Goal: Task Accomplishment & Management: Complete application form

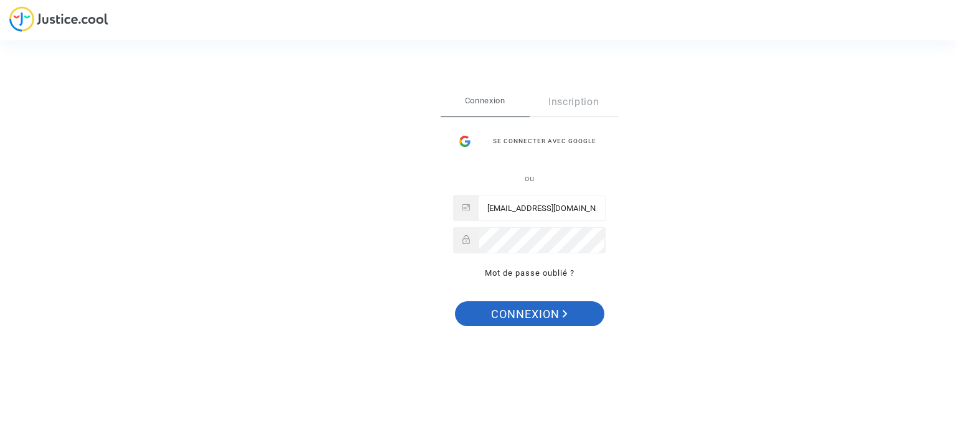
click at [530, 304] on span "Connexion" at bounding box center [529, 314] width 77 height 26
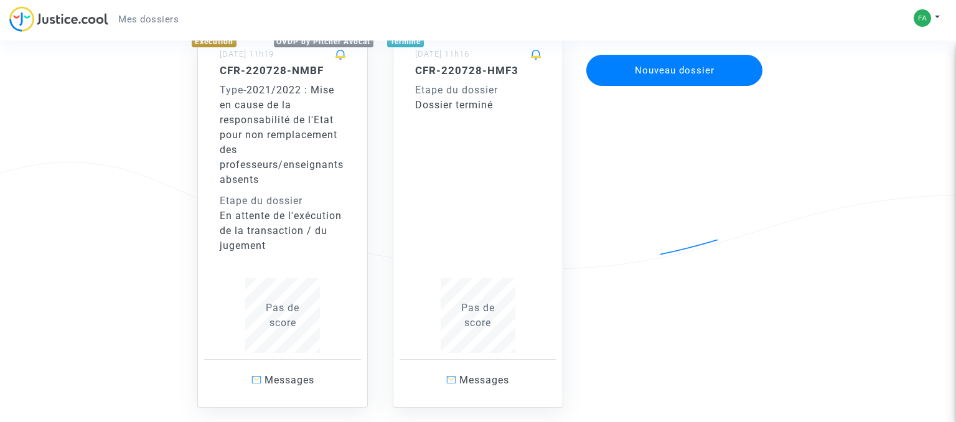
scroll to position [131, 0]
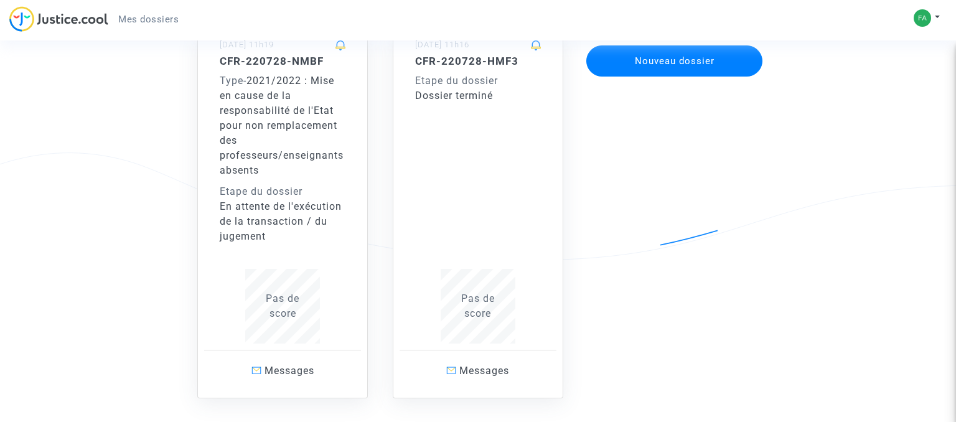
click at [284, 131] on div "Type - 2021/2022 : Mise en cause de la responsabilité de l'Etat pour non rempla…" at bounding box center [283, 125] width 126 height 105
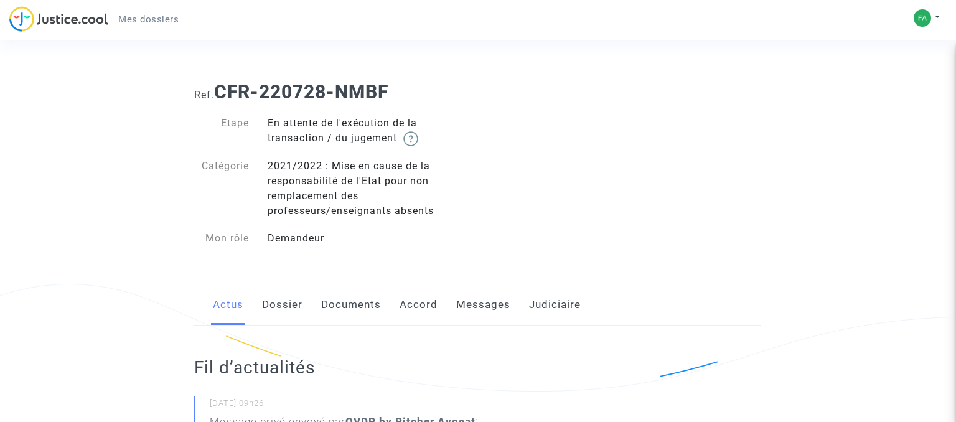
click at [63, 21] on img at bounding box center [58, 19] width 99 height 26
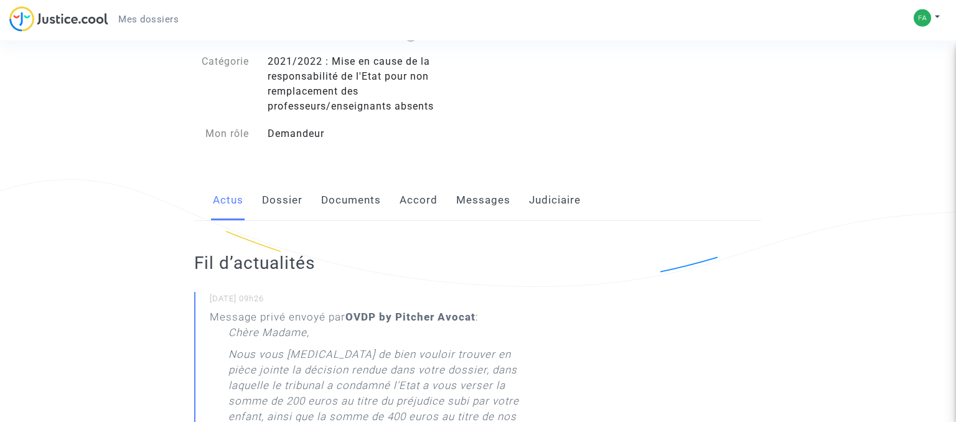
scroll to position [131, 0]
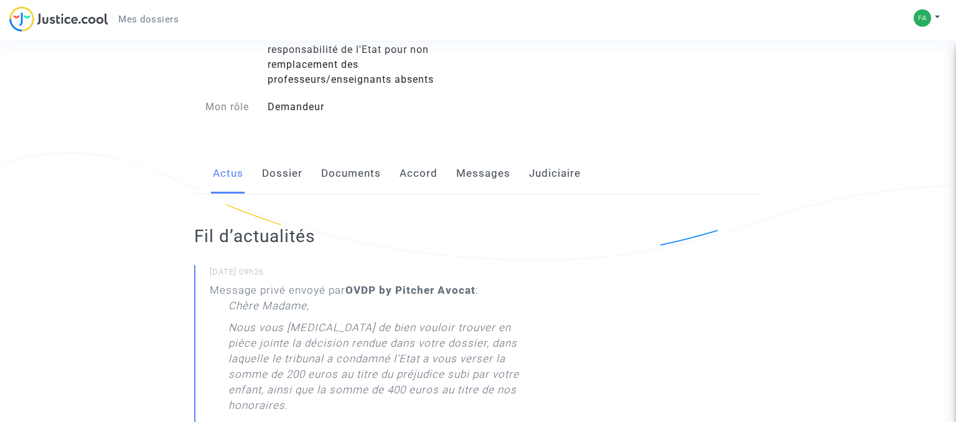
click at [352, 175] on link "Documents" at bounding box center [351, 173] width 60 height 41
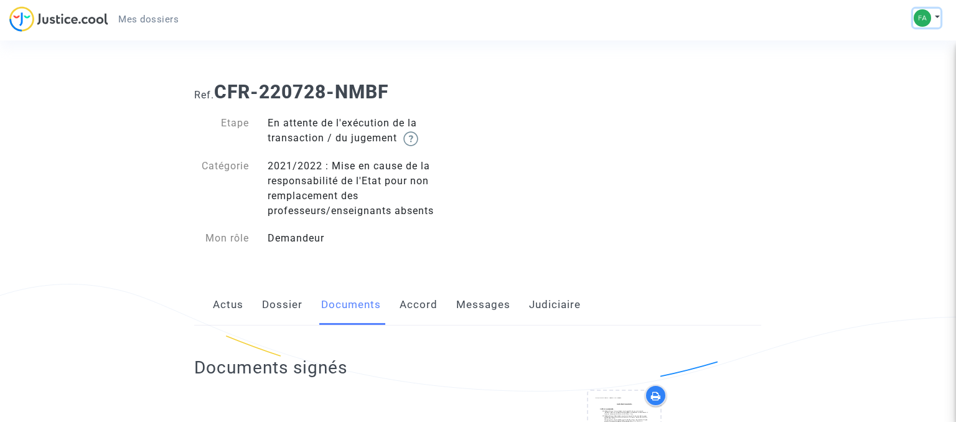
click at [919, 19] on img at bounding box center [922, 17] width 17 height 17
click at [903, 44] on link "Mon profil" at bounding box center [891, 44] width 98 height 20
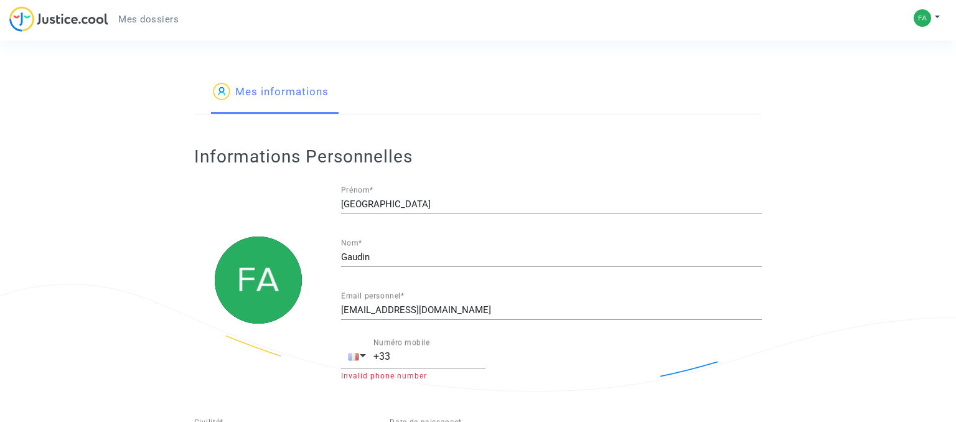
type input "française"
click at [299, 94] on link "Mes informations" at bounding box center [271, 93] width 116 height 42
click at [923, 21] on img at bounding box center [922, 17] width 17 height 17
click at [898, 62] on link "Paramètres" at bounding box center [891, 64] width 98 height 20
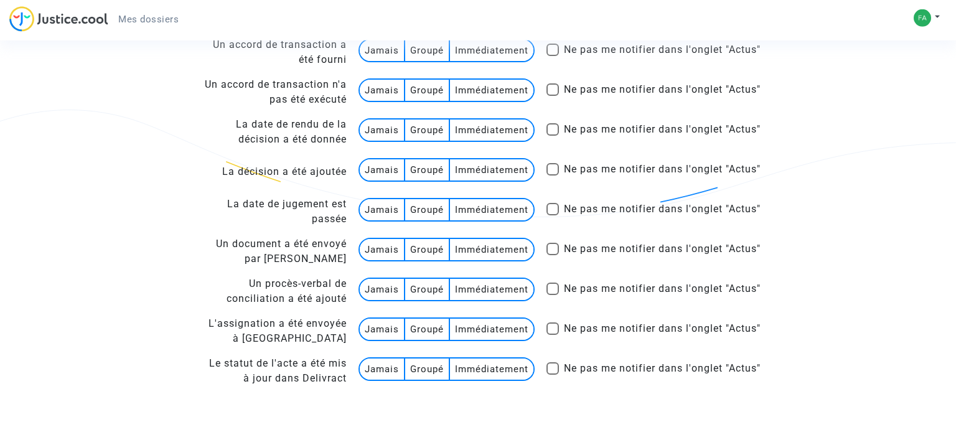
scroll to position [2310, 0]
click at [932, 16] on button at bounding box center [926, 18] width 27 height 19
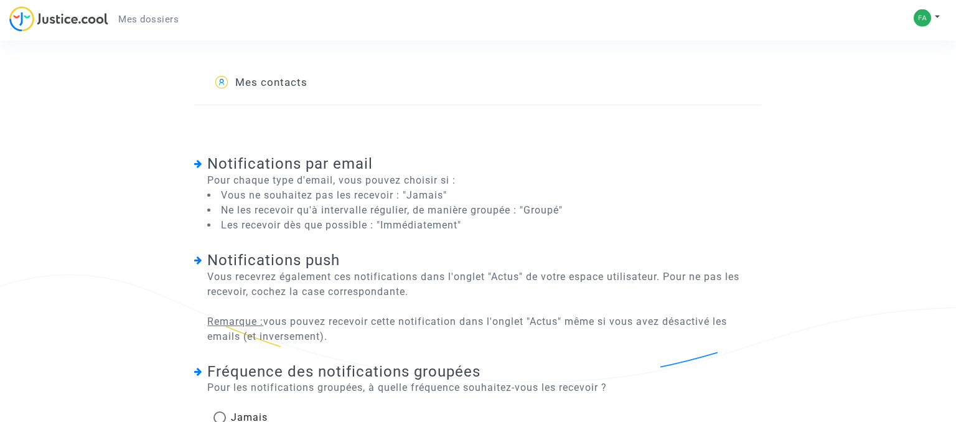
scroll to position [0, 0]
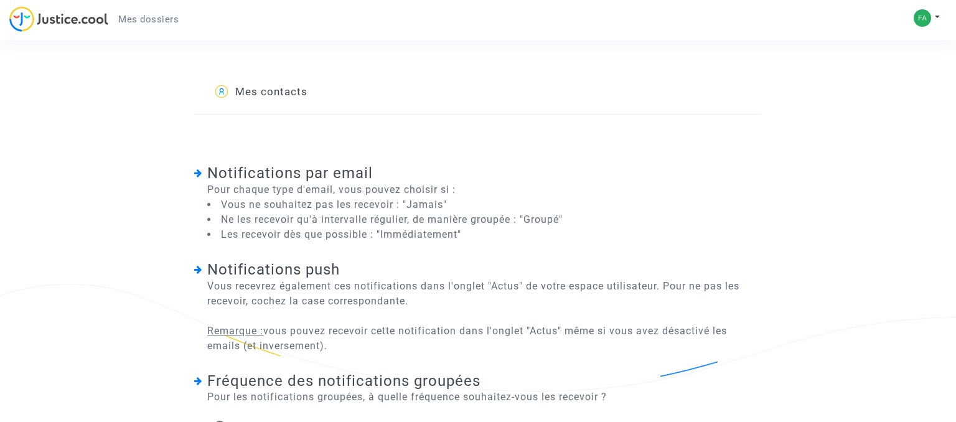
click at [72, 19] on img at bounding box center [58, 19] width 99 height 26
click at [945, 18] on div "Mon profil Paramètres Déconnexion" at bounding box center [930, 24] width 34 height 31
click at [936, 17] on button at bounding box center [926, 18] width 27 height 19
click at [885, 44] on link "Mon profil" at bounding box center [891, 44] width 98 height 20
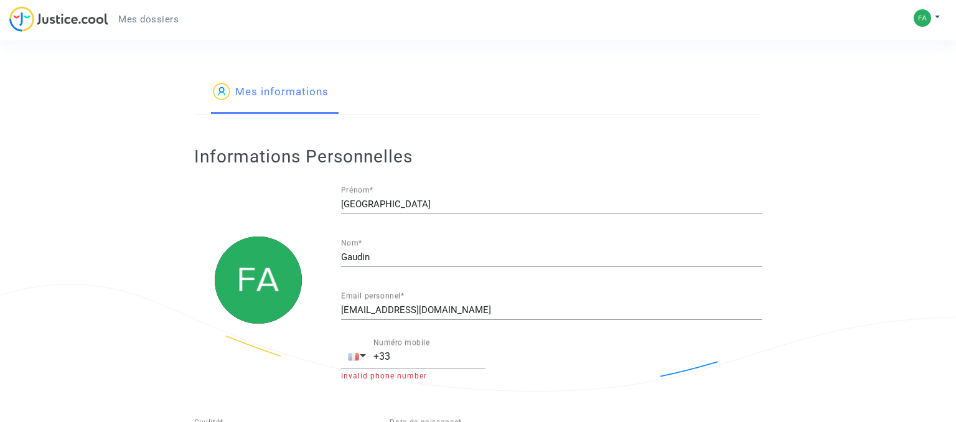
type input "française"
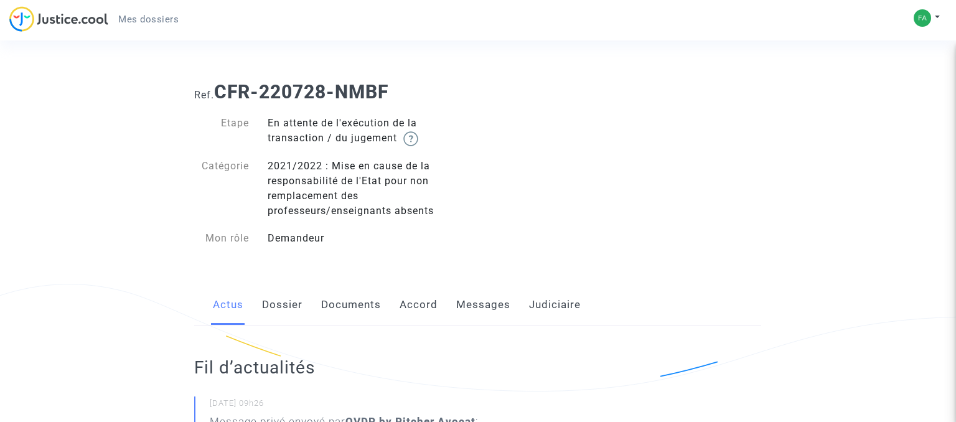
click at [79, 26] on img at bounding box center [58, 19] width 99 height 26
click at [166, 22] on span "Mes dossiers" at bounding box center [148, 19] width 60 height 11
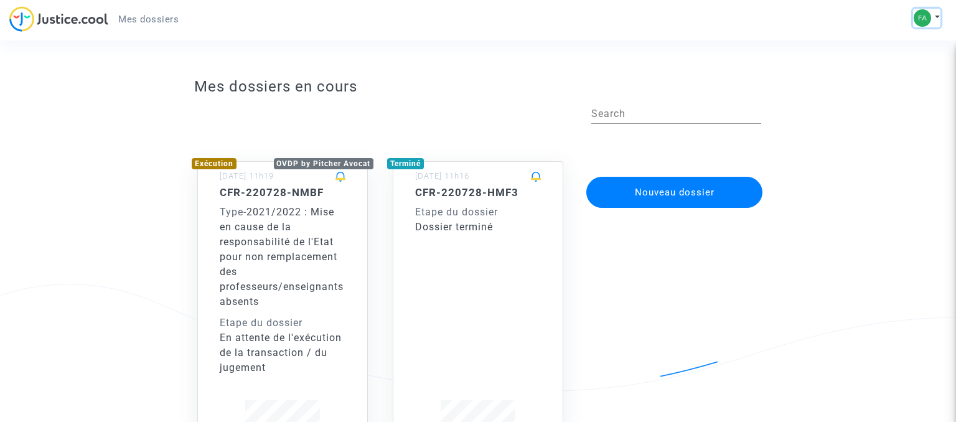
click at [930, 16] on button at bounding box center [926, 18] width 27 height 19
click at [903, 63] on link "Paramètres" at bounding box center [891, 64] width 98 height 20
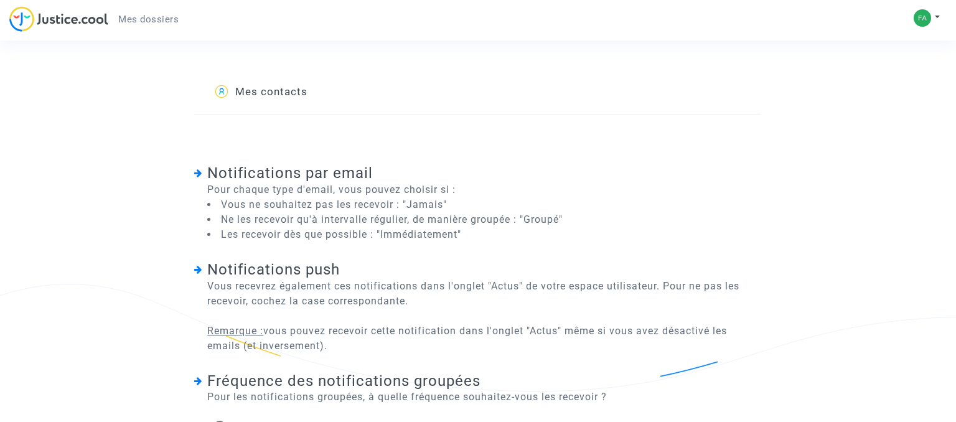
click at [123, 24] on span "Mes dossiers" at bounding box center [148, 19] width 60 height 11
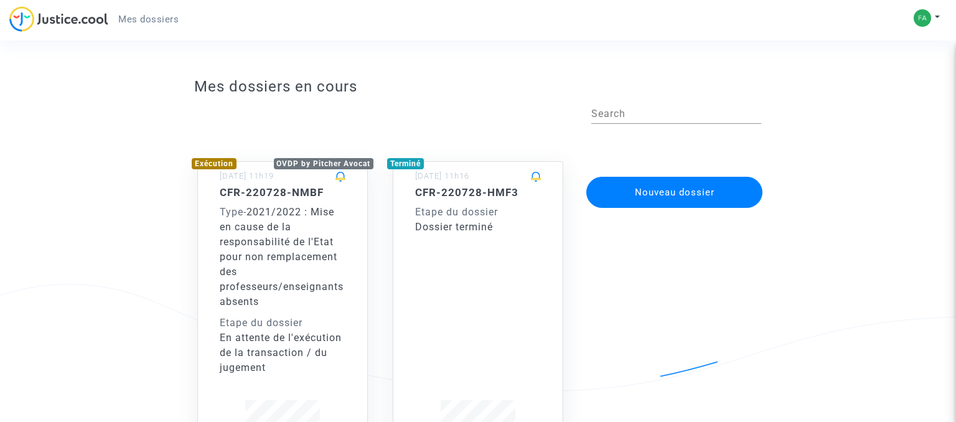
click at [264, 202] on div "CFR-220728-NMBF Type - 2021/2022 : Mise en cause de la responsabilité de l'Etat…" at bounding box center [283, 280] width 126 height 189
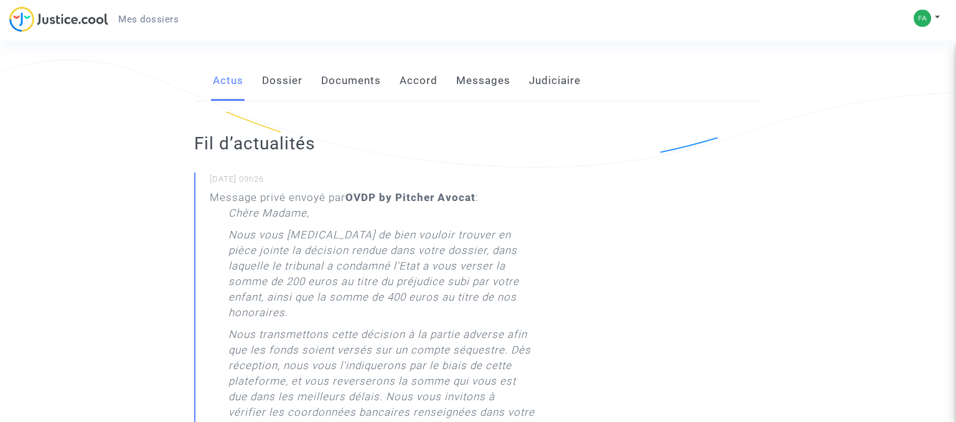
scroll to position [197, 0]
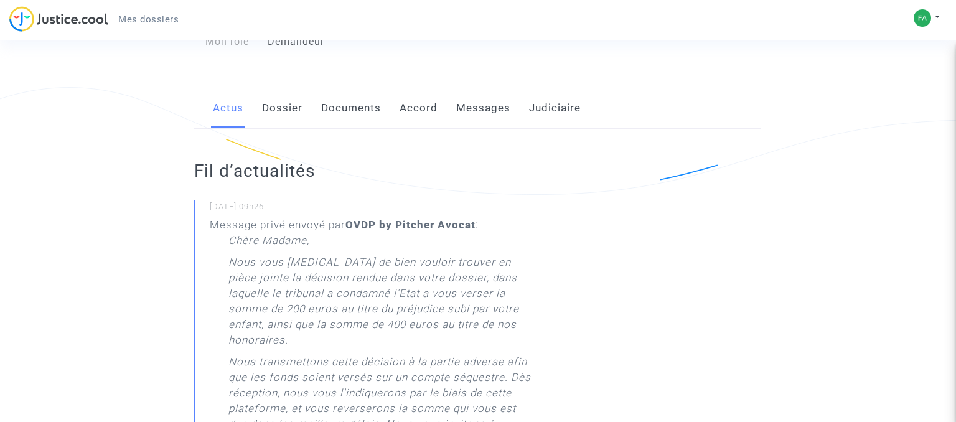
click at [283, 106] on link "Dossier" at bounding box center [282, 108] width 40 height 41
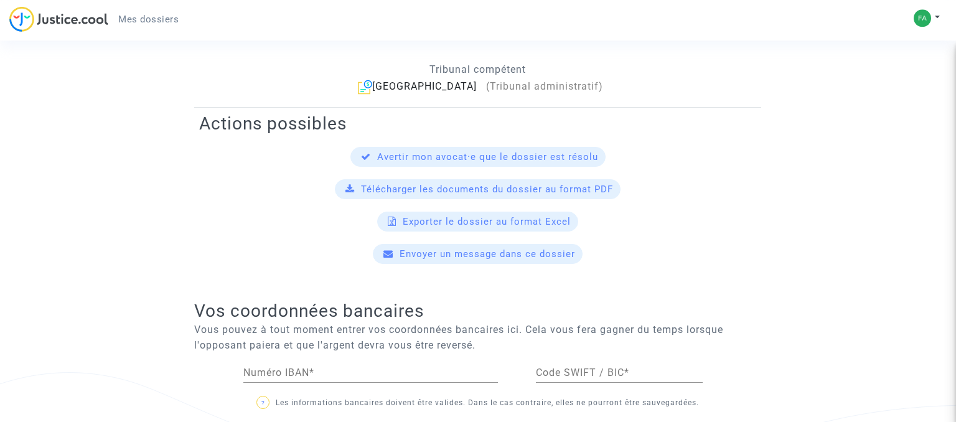
scroll to position [591, 0]
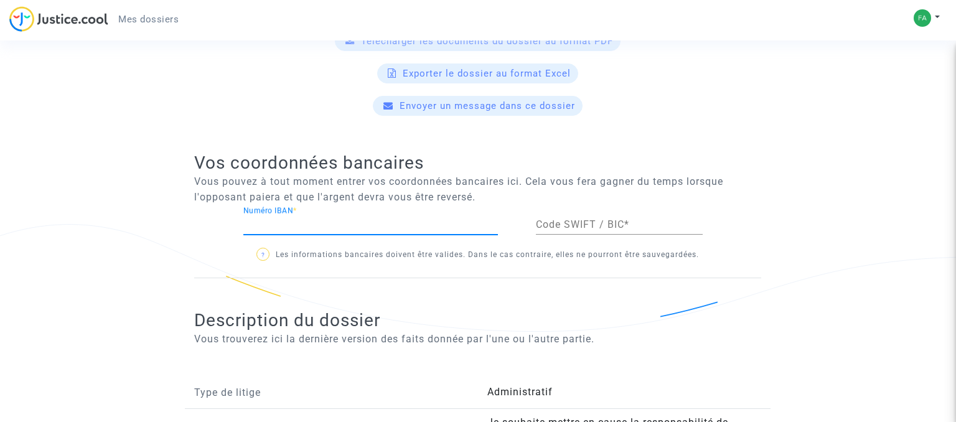
click at [335, 220] on input "Numéro IBAN *" at bounding box center [370, 224] width 255 height 11
click at [362, 228] on input "Numéro IBAN *" at bounding box center [370, 224] width 255 height 11
type input "FR7614518292670870182144038"
click at [566, 222] on input "Code SWIFT / BIC *" at bounding box center [619, 224] width 167 height 11
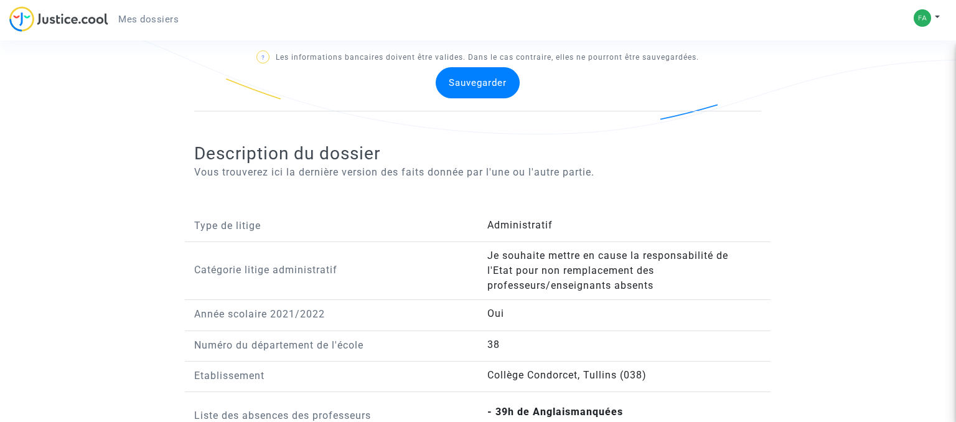
scroll to position [657, 0]
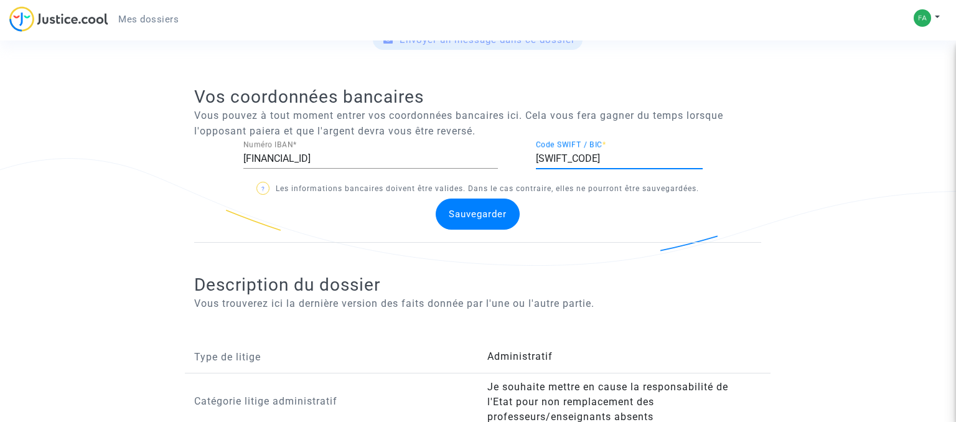
type input "FTNOFRP1XXX"
click at [265, 155] on input "FR7614518292670870182144038" at bounding box center [370, 158] width 255 height 11
click at [619, 160] on input "FTNOFRP1XXX" at bounding box center [619, 158] width 167 height 11
click at [490, 215] on span "Sauvegarder" at bounding box center [478, 214] width 58 height 11
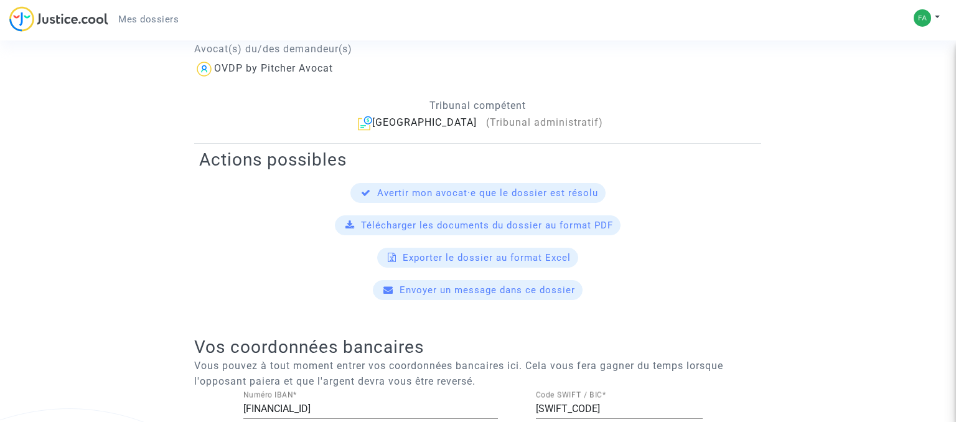
scroll to position [403, 0]
